Goal: Task Accomplishment & Management: Manage account settings

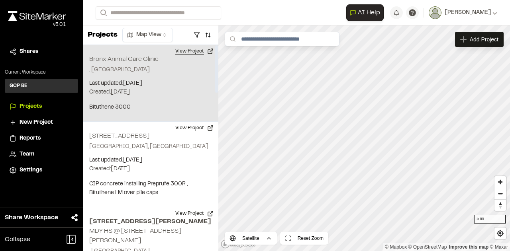
click at [186, 51] on button "View Project" at bounding box center [194, 51] width 48 height 13
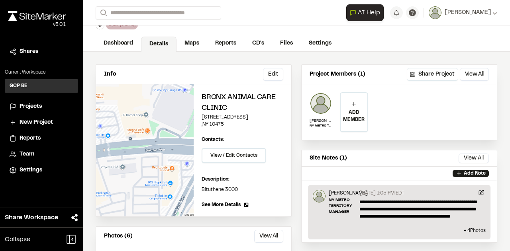
scroll to position [40, 0]
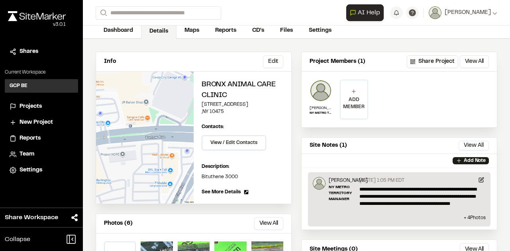
click at [351, 97] on p "ADD MEMBER" at bounding box center [354, 103] width 27 height 14
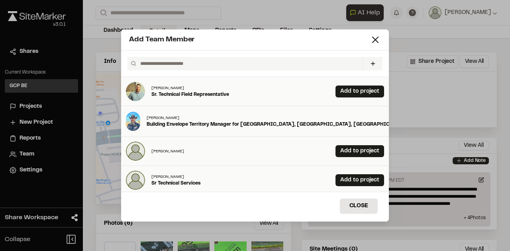
click at [225, 64] on input "text" at bounding box center [248, 64] width 223 height 14
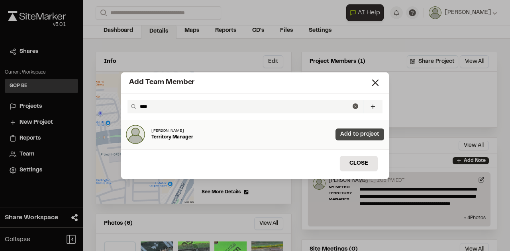
type input "****"
click at [360, 135] on link "Add to project" at bounding box center [359, 135] width 49 height 12
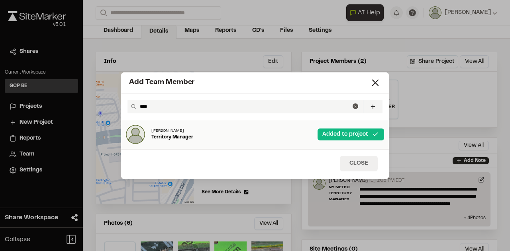
click at [370, 165] on button "Close" at bounding box center [359, 163] width 38 height 15
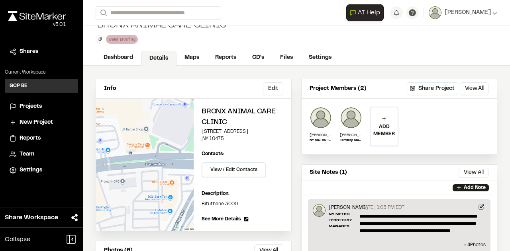
scroll to position [0, 0]
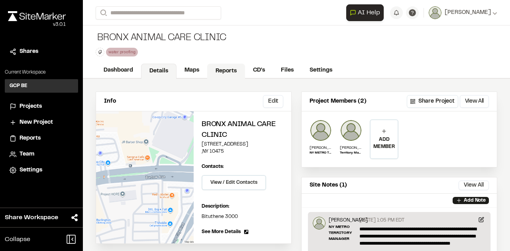
click at [233, 71] on link "Reports" at bounding box center [226, 71] width 38 height 15
